Goal: Information Seeking & Learning: Learn about a topic

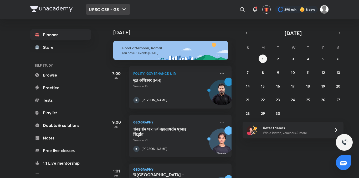
click at [106, 12] on button "UPSC CSE - GS" at bounding box center [108, 9] width 45 height 10
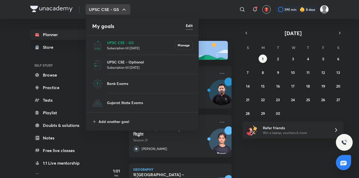
click at [223, 18] on div at bounding box center [179, 89] width 359 height 178
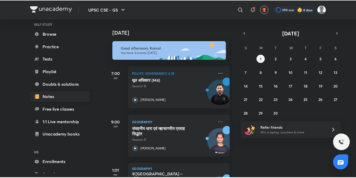
scroll to position [58, 0]
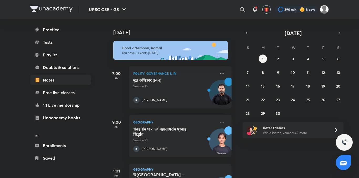
click at [78, 141] on link "Enrollments" at bounding box center [60, 145] width 61 height 10
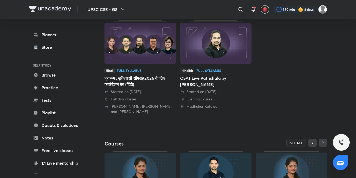
scroll to position [118, 0]
click at [221, 67] on link "Hinglish Full Syllabus CSAT Live Pathshala by Madhukar Kotawe Started on 7 Aug …" at bounding box center [215, 64] width 71 height 89
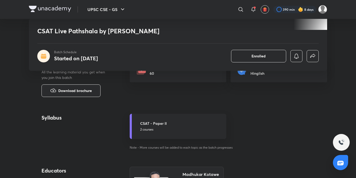
scroll to position [200, 0]
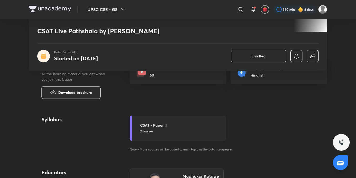
click at [210, 132] on p "2 courses" at bounding box center [181, 131] width 83 height 5
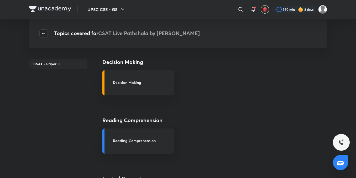
click at [42, 33] on icon "button" at bounding box center [43, 33] width 4 height 4
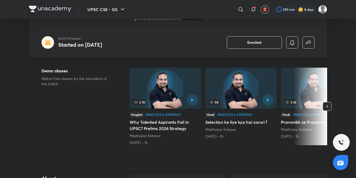
scroll to position [71, 0]
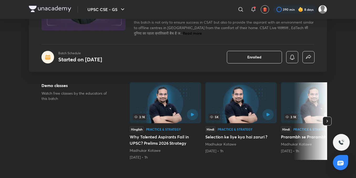
click at [330, 120] on button "button" at bounding box center [327, 121] width 9 height 9
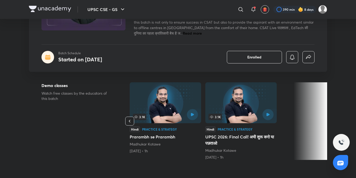
click at [130, 119] on icon "button" at bounding box center [129, 121] width 5 height 5
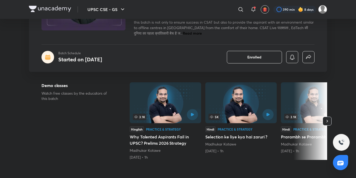
click at [130, 119] on img at bounding box center [165, 102] width 71 height 41
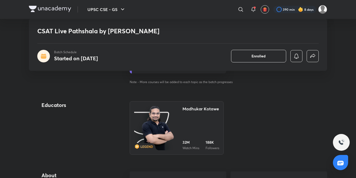
scroll to position [254, 0]
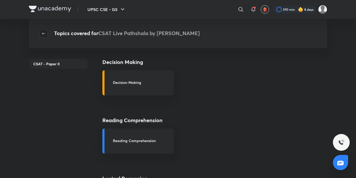
click at [46, 36] on button "button" at bounding box center [43, 33] width 8 height 8
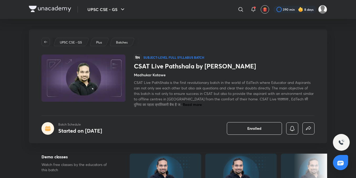
click at [46, 36] on div "UPSC CSE - GS Plus Batches हिN Subject-level full syllabus Batch CSAT Live Path…" at bounding box center [178, 86] width 298 height 114
click at [46, 40] on icon "button" at bounding box center [46, 42] width 4 height 4
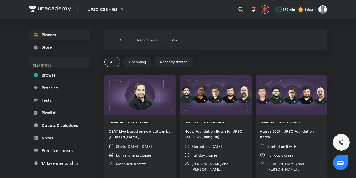
click at [43, 33] on link "Planner" at bounding box center [59, 34] width 61 height 10
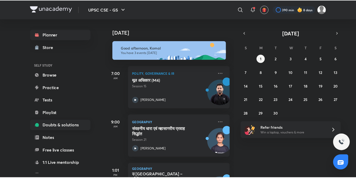
scroll to position [58, 0]
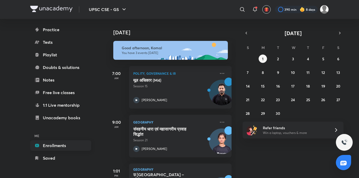
click at [73, 143] on link "Enrollments" at bounding box center [60, 145] width 61 height 10
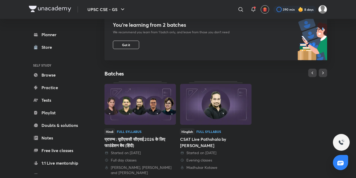
scroll to position [65, 0]
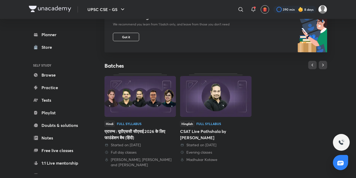
click at [164, 104] on img at bounding box center [139, 96] width 71 height 41
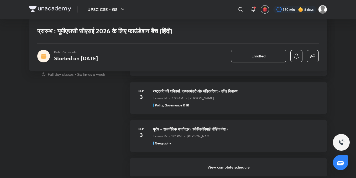
click at [190, 165] on h6 "View complete schedule" at bounding box center [228, 167] width 197 height 18
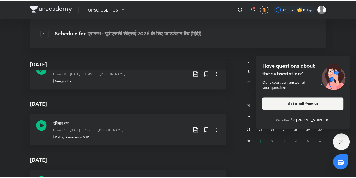
scroll to position [59, 0]
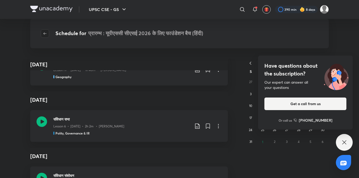
click at [43, 32] on span "button" at bounding box center [45, 33] width 8 height 4
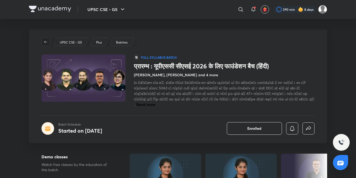
click at [48, 39] on button "button" at bounding box center [45, 42] width 8 height 8
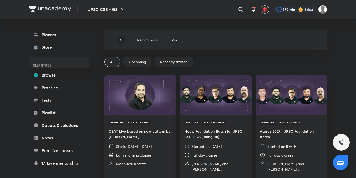
click at [123, 42] on button "button" at bounding box center [121, 40] width 8 height 8
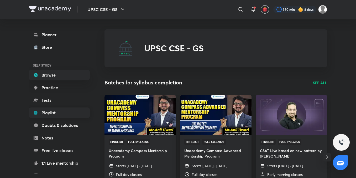
scroll to position [58, 0]
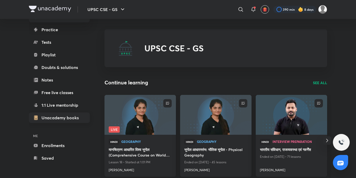
click at [73, 115] on link "Unacademy books" at bounding box center [59, 118] width 61 height 10
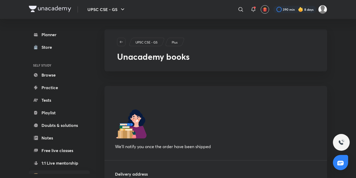
scroll to position [87, 0]
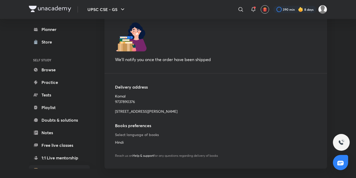
click at [46, 8] on img at bounding box center [50, 9] width 42 height 6
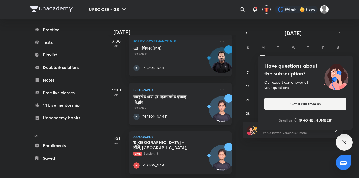
scroll to position [34, 0]
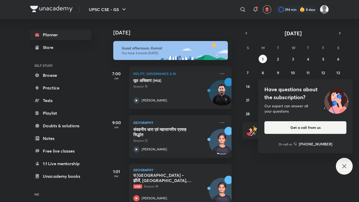
scroll to position [13, 0]
